Goal: Check status: Check status

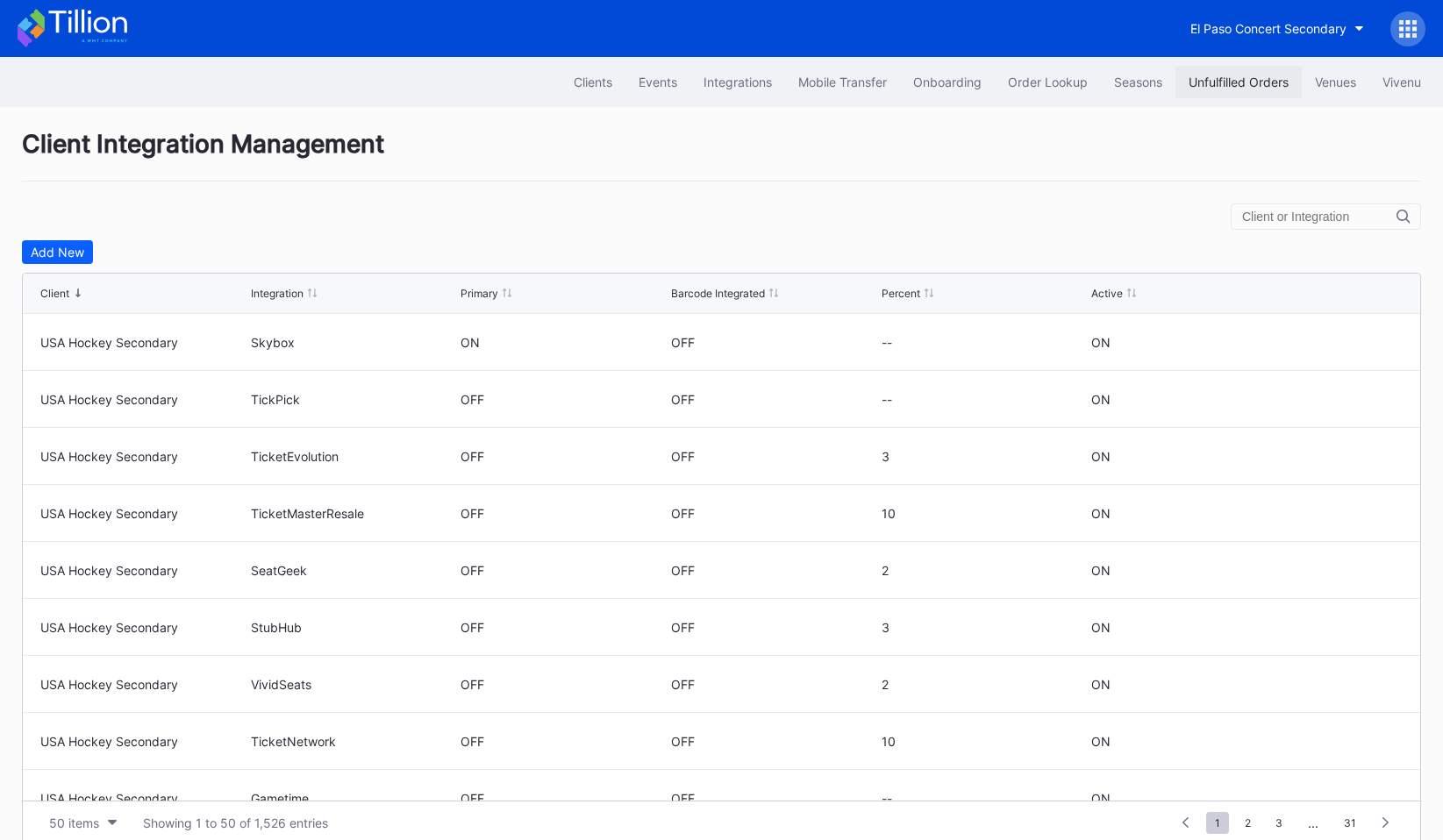
click at [1193, 78] on div "Unfulfilled Orders" at bounding box center [1238, 82] width 100 height 15
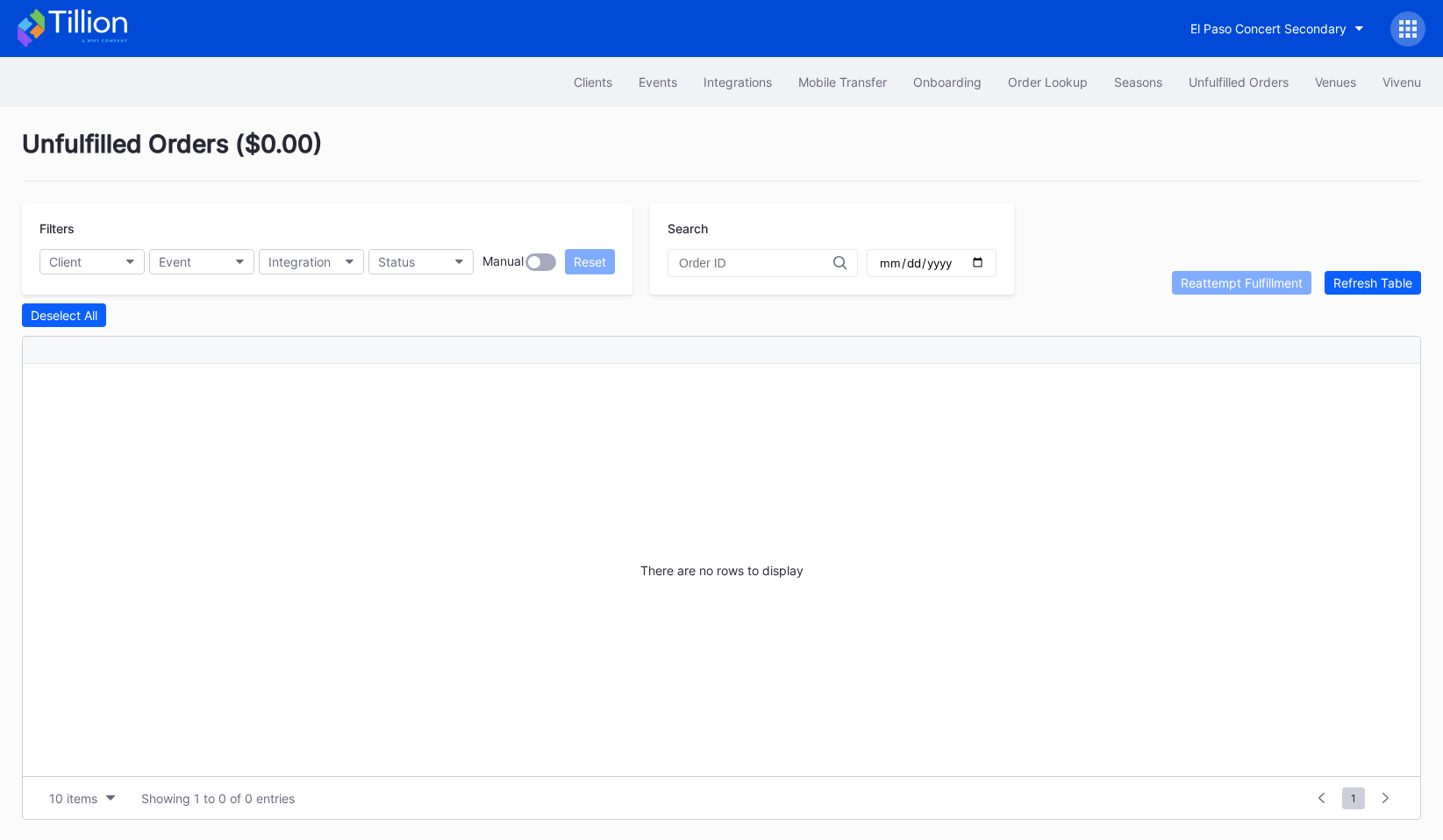
click at [750, 255] on div at bounding box center [763, 263] width 191 height 28
click at [750, 266] on input "text" at bounding box center [755, 263] width 154 height 14
paste input "397827292"
type input "397827292"
click at [833, 263] on icon at bounding box center [839, 263] width 13 height 14
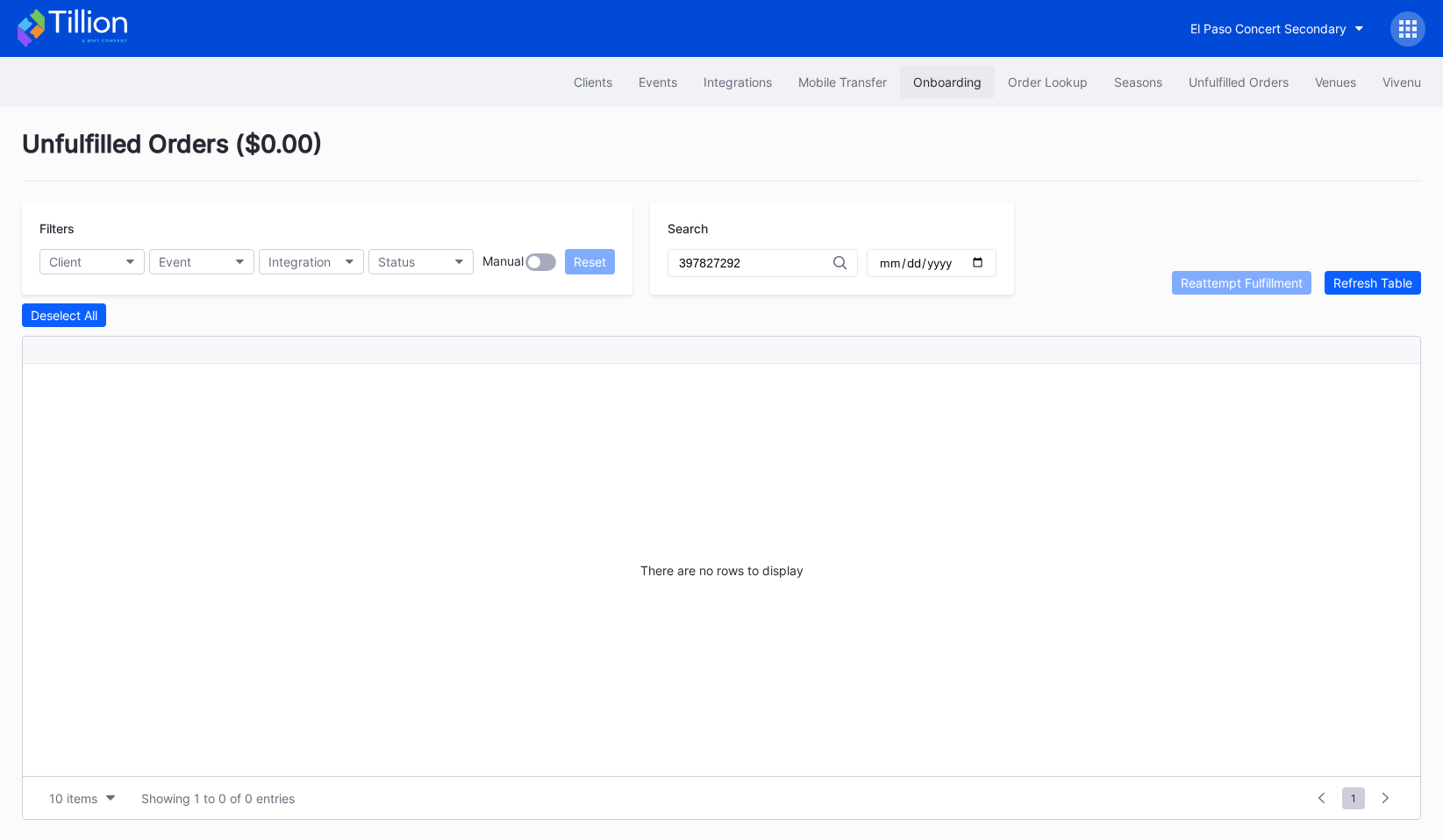
click at [932, 78] on div "Onboarding" at bounding box center [947, 82] width 68 height 15
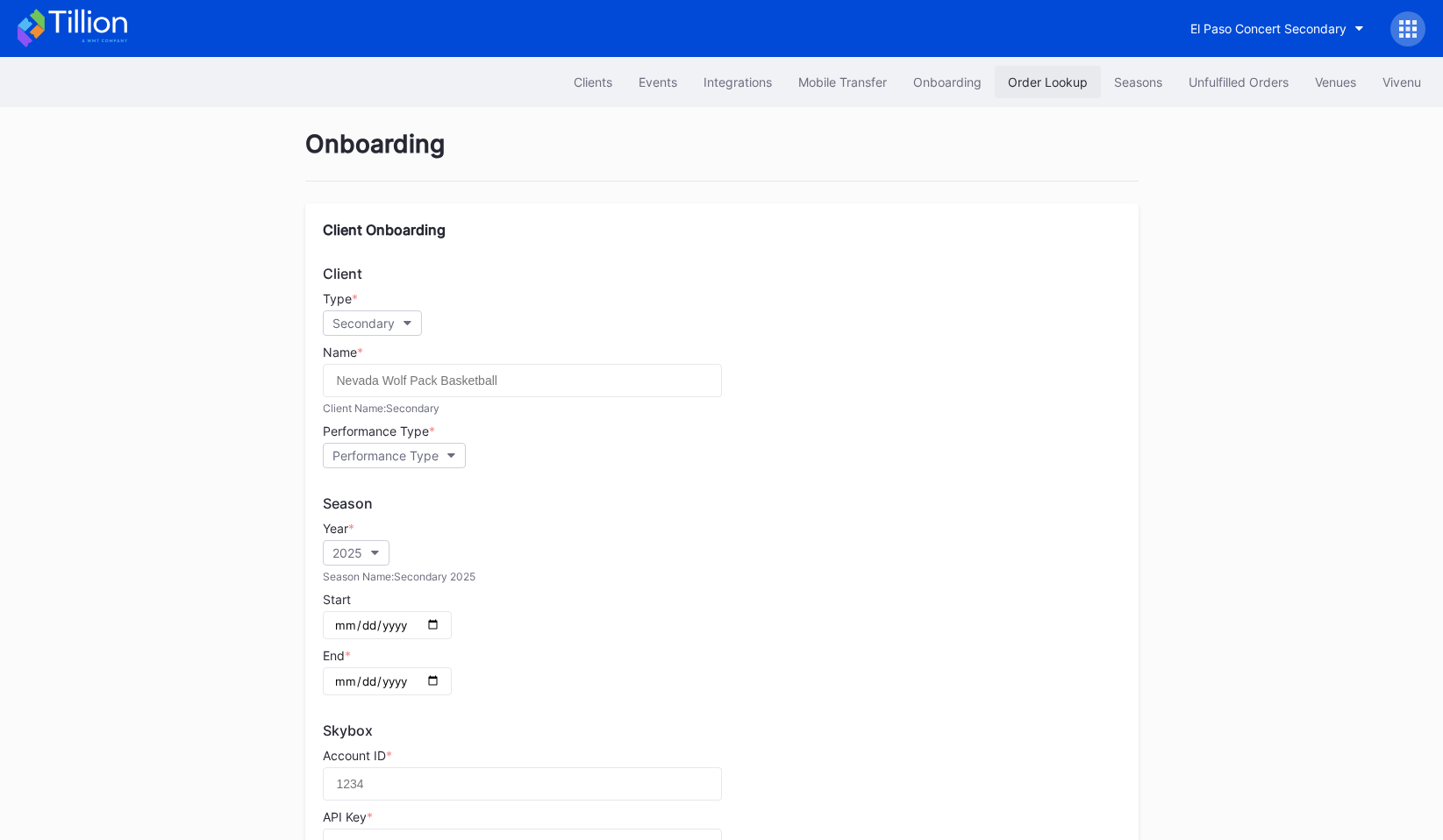
click at [1020, 77] on div "Order Lookup" at bounding box center [1047, 82] width 79 height 15
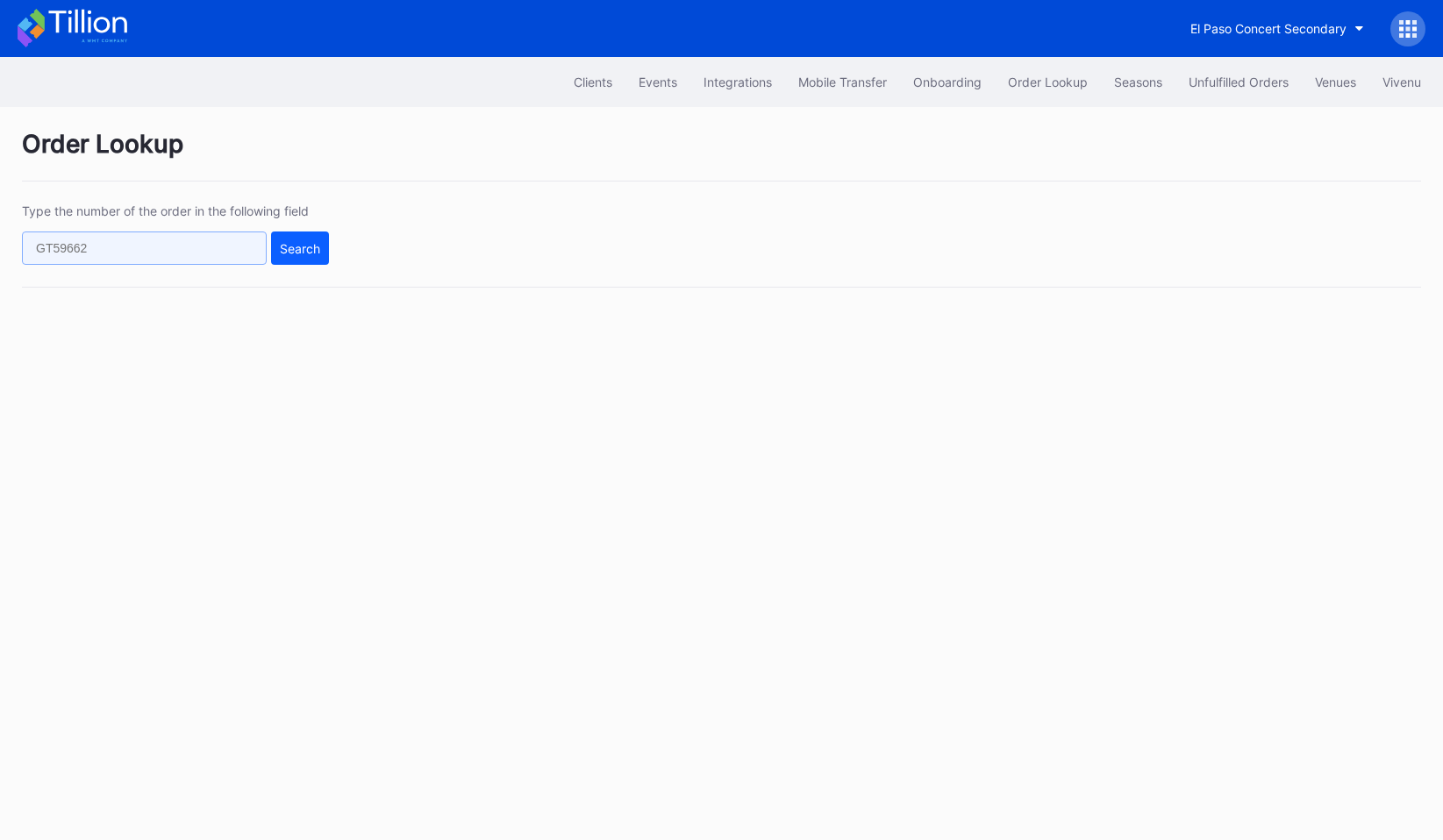
click at [196, 249] on input "text" at bounding box center [144, 249] width 245 height 34
paste input "397827292"
type input "397827292"
click at [293, 249] on div "Search" at bounding box center [299, 249] width 40 height 15
click at [269, 266] on div "Type the number of the order in the following field 397827292 Search" at bounding box center [721, 246] width 1399 height 84
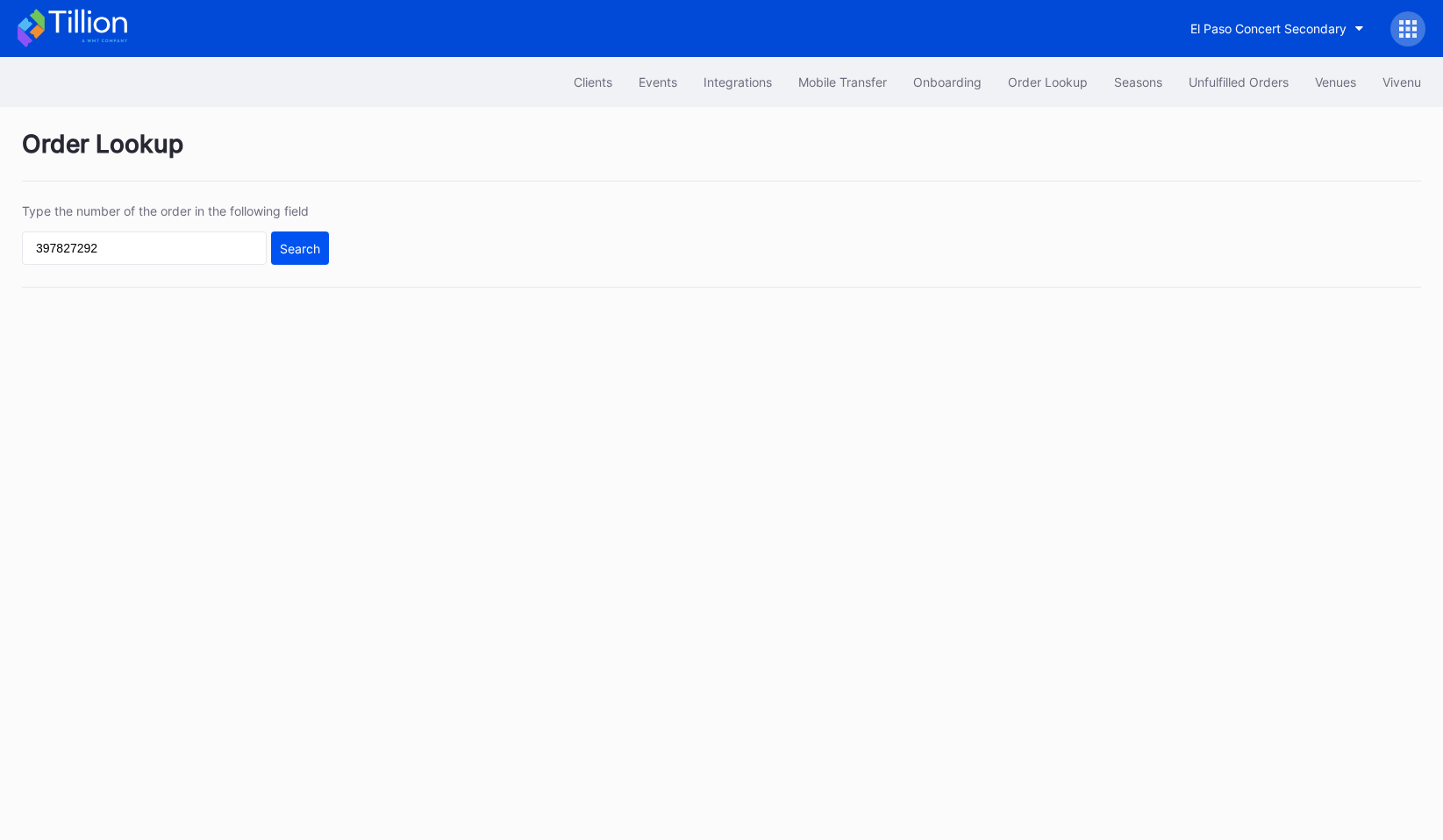
click at [291, 258] on button "Search" at bounding box center [300, 249] width 58 height 34
click at [168, 245] on input "397827292" at bounding box center [144, 249] width 245 height 34
click at [306, 243] on div "Search" at bounding box center [299, 249] width 40 height 15
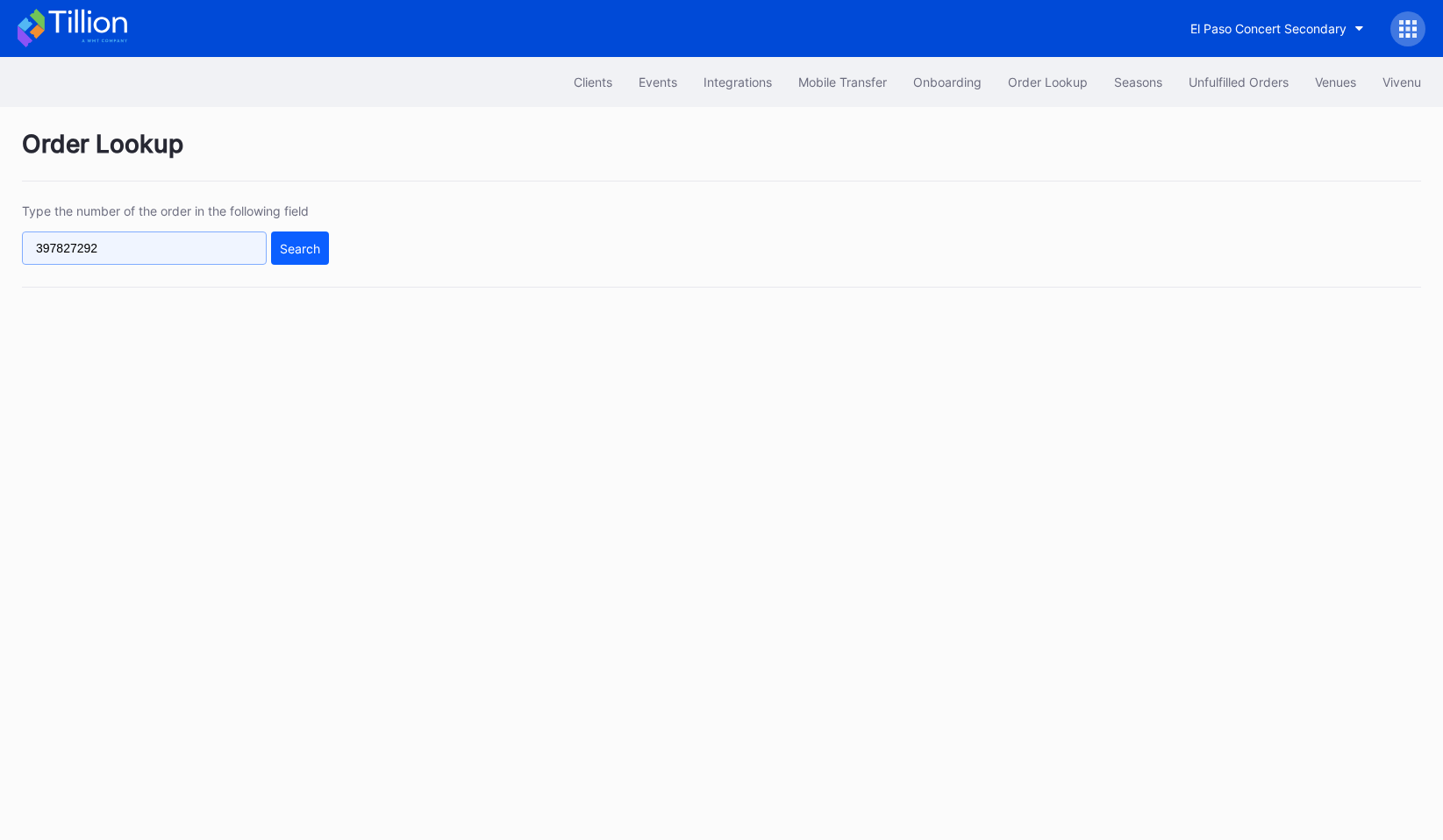
click at [189, 247] on input "397827292" at bounding box center [144, 249] width 245 height 34
click at [306, 235] on button "Search" at bounding box center [300, 249] width 58 height 34
